Goal: Check status: Check status

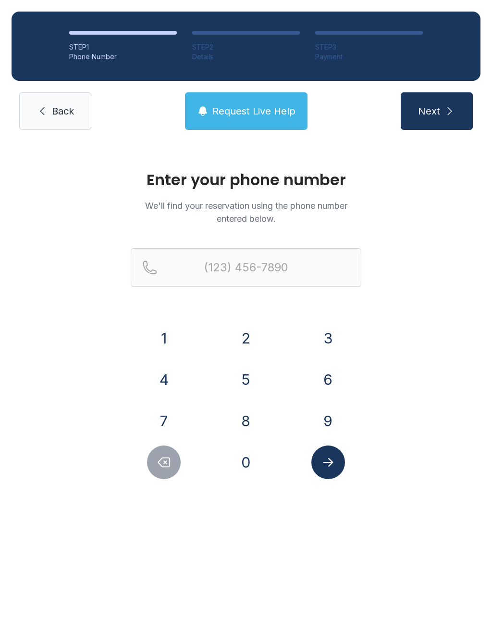
click at [334, 346] on button "3" at bounding box center [329, 338] width 34 height 34
click at [335, 384] on button "6" at bounding box center [329, 380] width 34 height 34
click at [247, 461] on button "0" at bounding box center [246, 462] width 34 height 34
click at [171, 420] on button "7" at bounding box center [164, 421] width 34 height 34
click at [167, 341] on button "1" at bounding box center [164, 338] width 34 height 34
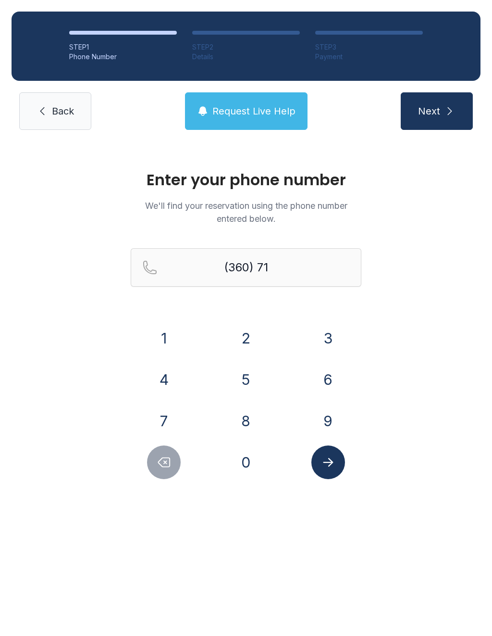
click at [259, 417] on button "8" at bounding box center [246, 421] width 34 height 34
click at [323, 382] on button "6" at bounding box center [329, 380] width 34 height 34
click at [244, 416] on button "8" at bounding box center [246, 421] width 34 height 34
click at [247, 461] on button "0" at bounding box center [246, 462] width 34 height 34
click at [250, 456] on button "0" at bounding box center [246, 462] width 34 height 34
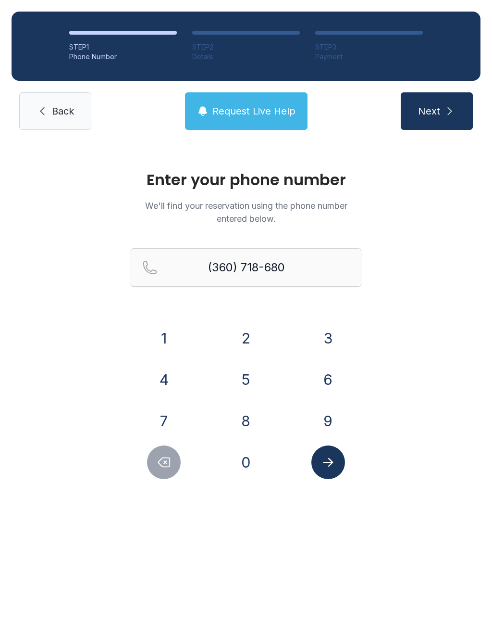
type input "[PHONE_NUMBER]"
click at [333, 467] on icon "Submit lookup form" at bounding box center [328, 462] width 14 height 14
